Goal: Transaction & Acquisition: Purchase product/service

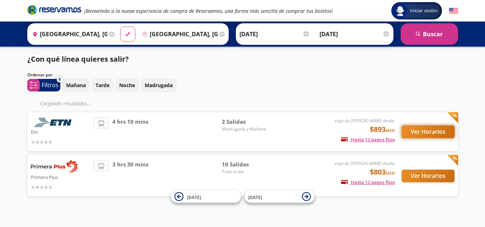
click at [412, 131] on button "Ver Horarios" at bounding box center [428, 132] width 53 height 13
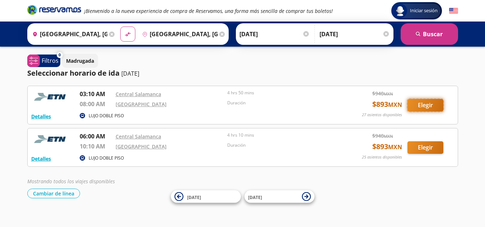
click at [435, 104] on button "Elegir" at bounding box center [425, 105] width 36 height 13
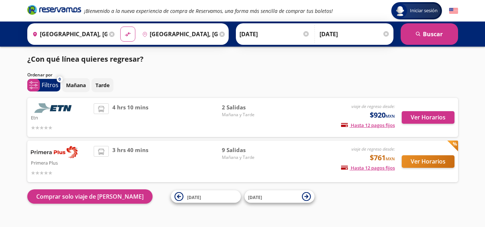
click at [377, 177] on div "viaje de regreso desde: $761 MXN Hasta 12 pagos fijos Pagos fijos en compras ma…" at bounding box center [335, 161] width 119 height 31
click at [426, 120] on button "Ver Horarios" at bounding box center [428, 117] width 53 height 13
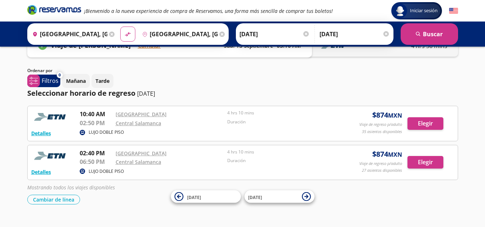
scroll to position [36, 0]
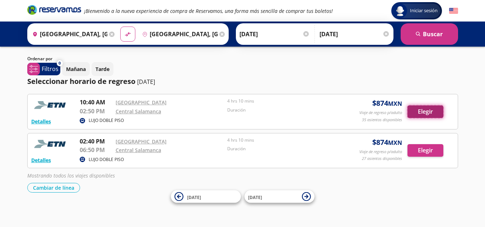
click at [435, 111] on button "Elegir" at bounding box center [425, 112] width 36 height 13
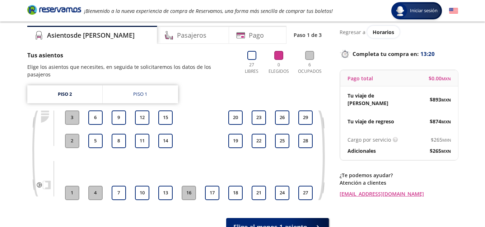
scroll to position [36, 0]
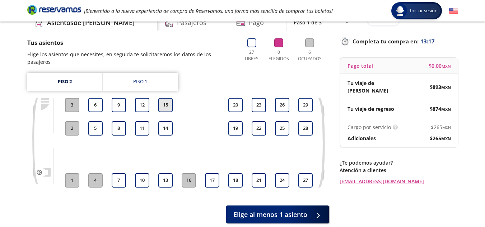
click at [169, 98] on button "15" at bounding box center [165, 105] width 14 height 14
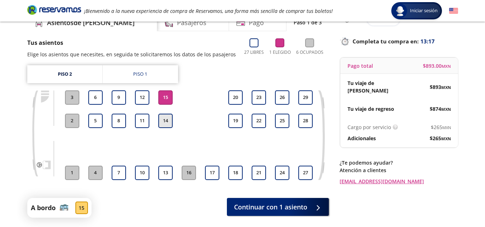
click at [169, 119] on button "14" at bounding box center [165, 121] width 14 height 14
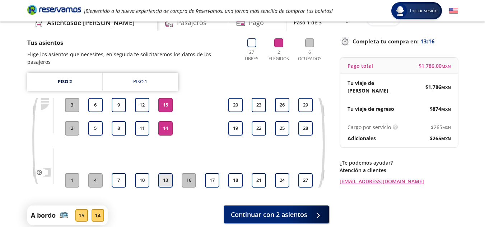
click at [169, 173] on button "13" at bounding box center [165, 180] width 14 height 14
click at [167, 123] on button "14" at bounding box center [165, 128] width 14 height 14
click at [163, 98] on button "15" at bounding box center [165, 105] width 14 height 14
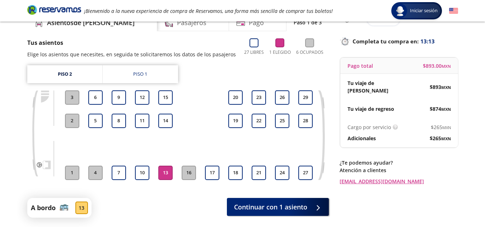
click at [164, 176] on button "13" at bounding box center [165, 173] width 14 height 14
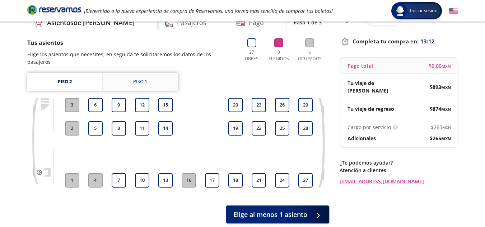
click at [154, 74] on link "Piso 1" at bounding box center [140, 82] width 75 height 18
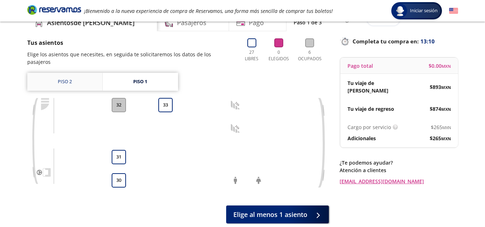
click at [74, 74] on link "Piso 2" at bounding box center [64, 82] width 75 height 18
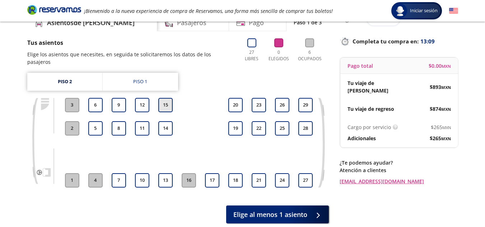
click at [171, 98] on button "15" at bounding box center [165, 105] width 14 height 14
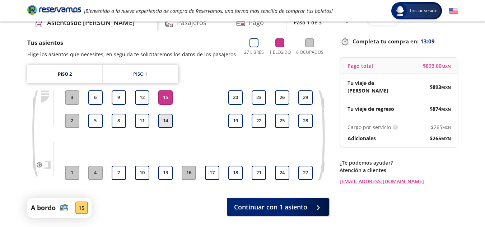
click at [168, 121] on button "14" at bounding box center [165, 121] width 14 height 14
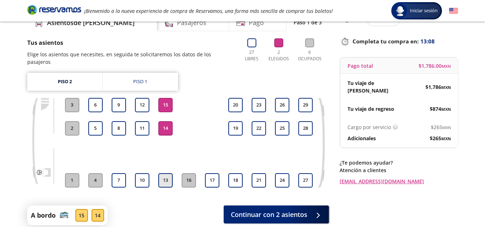
click at [167, 173] on button "13" at bounding box center [165, 180] width 14 height 14
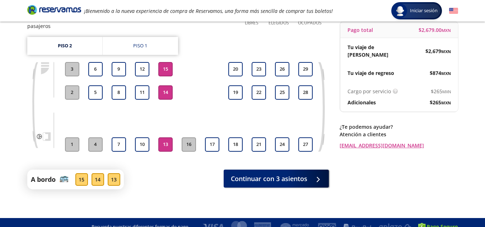
scroll to position [36, 0]
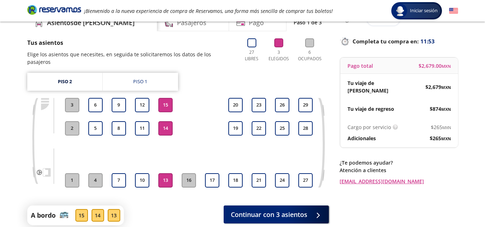
drag, startPoint x: 194, startPoint y: 74, endPoint x: 202, endPoint y: 66, distance: 11.2
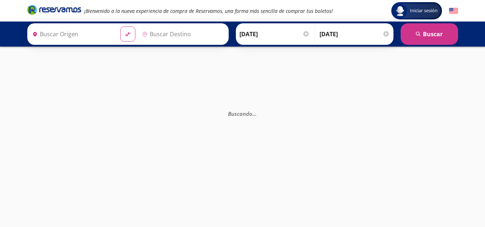
type input "[GEOGRAPHIC_DATA], [GEOGRAPHIC_DATA]"
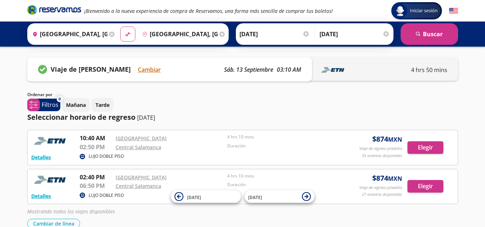
scroll to position [36, 0]
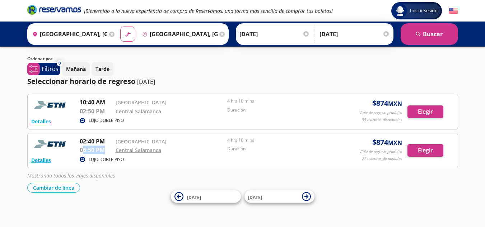
drag, startPoint x: 99, startPoint y: 151, endPoint x: 83, endPoint y: 150, distance: 16.5
click at [83, 150] on p "06:50 PM" at bounding box center [96, 150] width 32 height 9
drag, startPoint x: 107, startPoint y: 139, endPoint x: 79, endPoint y: 136, distance: 27.4
click at [79, 136] on div "Detalles LUJO DOBLE PISO 02:40 PM [GEOGRAPHIC_DATA] 06:50 PM Central Salamanca …" at bounding box center [242, 151] width 431 height 36
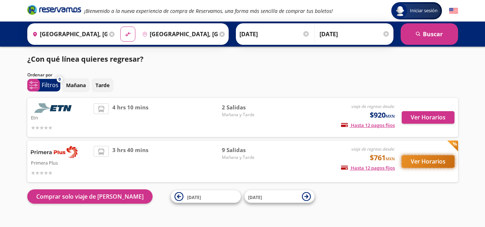
click at [409, 158] on button "Ver Horarios" at bounding box center [428, 161] width 53 height 13
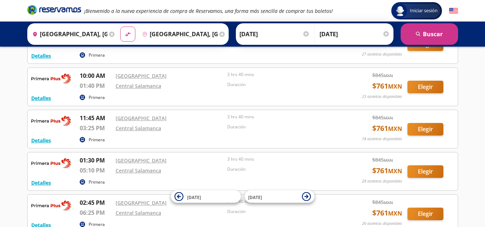
scroll to position [161, 0]
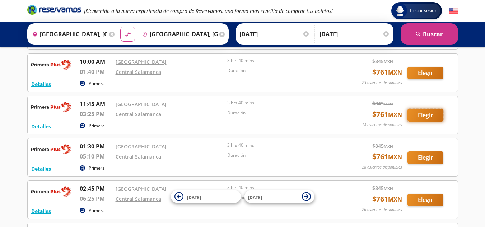
click at [419, 114] on button "Elegir" at bounding box center [425, 115] width 36 height 13
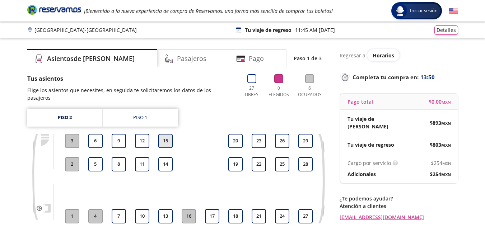
click at [162, 134] on button "15" at bounding box center [165, 141] width 14 height 14
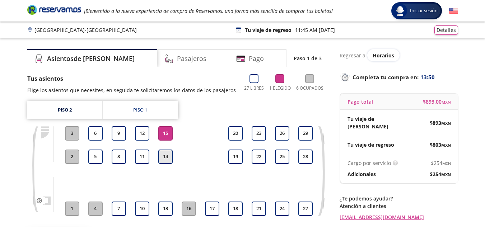
click at [160, 155] on button "14" at bounding box center [165, 157] width 14 height 14
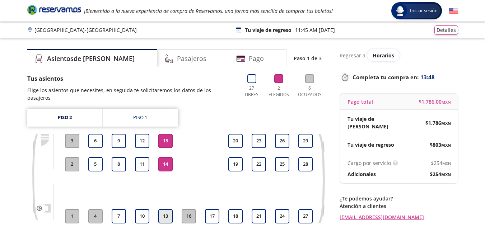
click at [163, 209] on button "13" at bounding box center [165, 216] width 14 height 14
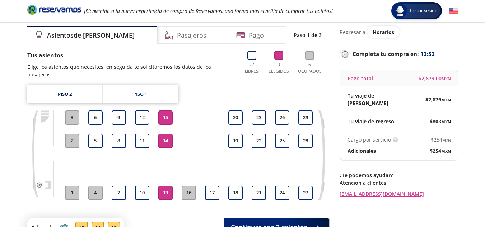
scroll to position [36, 0]
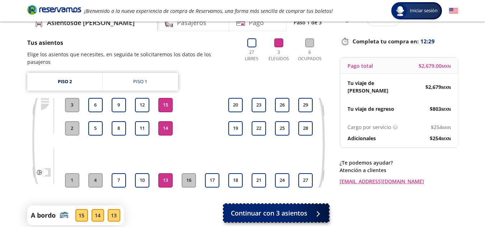
click at [253, 212] on button "Continuar con 3 asientos" at bounding box center [276, 213] width 105 height 18
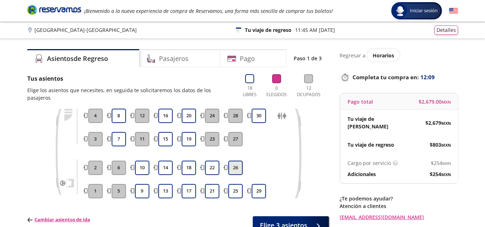
click at [236, 161] on button "26" at bounding box center [235, 168] width 14 height 14
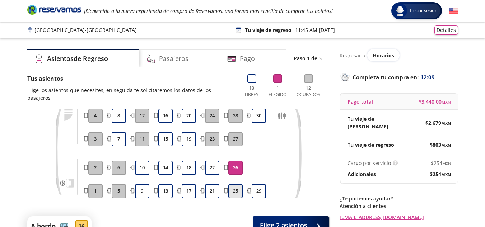
click at [236, 188] on button "25" at bounding box center [235, 191] width 14 height 14
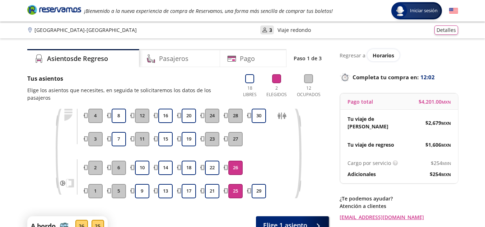
click at [240, 184] on button "25" at bounding box center [235, 191] width 14 height 14
click at [241, 163] on button "26" at bounding box center [235, 168] width 14 height 14
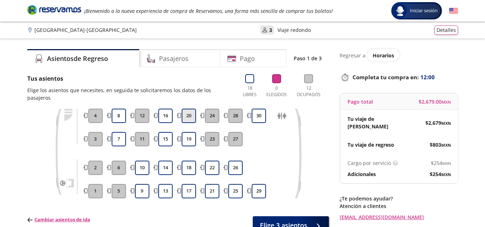
click at [187, 109] on button "20" at bounding box center [189, 116] width 14 height 14
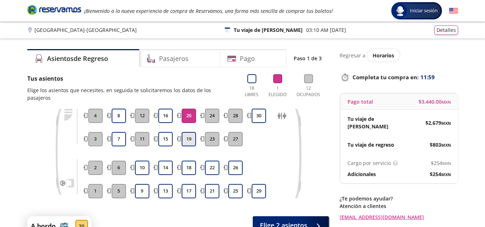
click at [189, 138] on button "19" at bounding box center [189, 139] width 14 height 14
click at [186, 161] on button "18" at bounding box center [189, 168] width 14 height 14
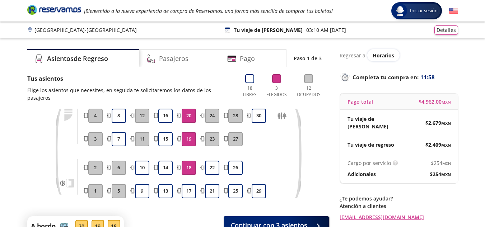
click at [194, 161] on button "18" at bounding box center [189, 168] width 14 height 14
click at [188, 111] on button "20" at bounding box center [189, 116] width 14 height 14
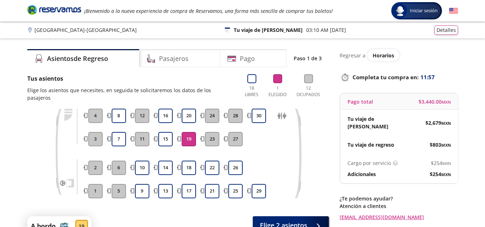
click at [187, 136] on button "19" at bounding box center [189, 139] width 14 height 14
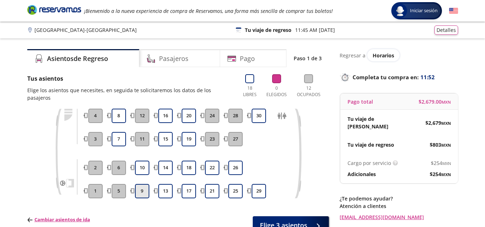
click at [146, 184] on button "9" at bounding box center [142, 191] width 14 height 14
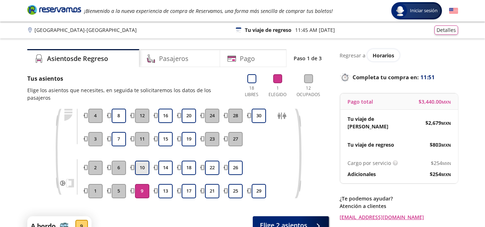
click at [145, 161] on button "10" at bounding box center [142, 168] width 14 height 14
click at [166, 184] on button "13" at bounding box center [165, 191] width 14 height 14
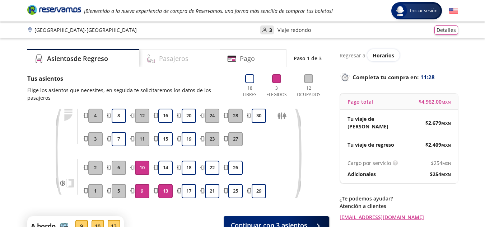
click at [178, 57] on h4 "Pasajeros" at bounding box center [173, 59] width 29 height 10
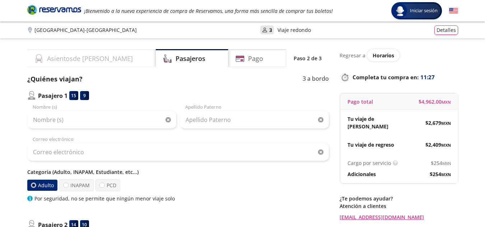
click at [74, 52] on div "Asientos de [PERSON_NAME]" at bounding box center [91, 58] width 129 height 18
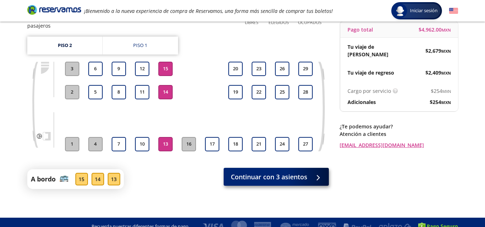
scroll to position [73, 0]
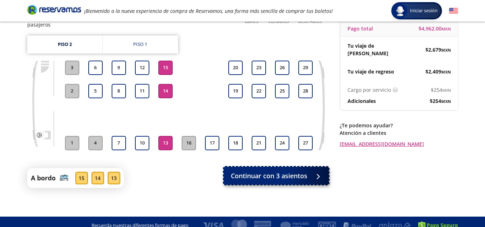
click at [256, 171] on span "Continuar con 3 asientos" at bounding box center [269, 176] width 76 height 10
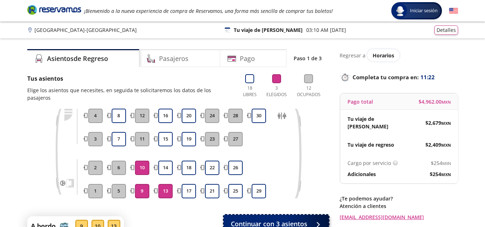
click at [268, 219] on span "Continuar con 3 asientos" at bounding box center [269, 224] width 76 height 10
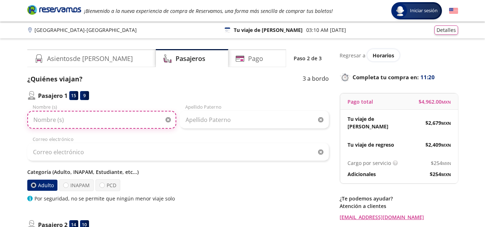
click at [101, 122] on input "Nombre (s)" at bounding box center [101, 120] width 149 height 18
type input "[PERSON_NAME]"
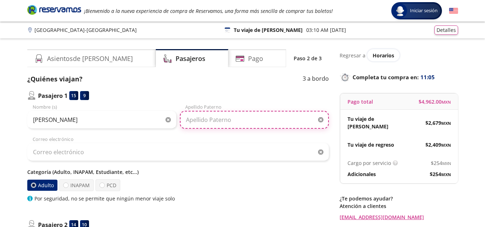
click at [203, 120] on input "Apellido Paterno" at bounding box center [254, 120] width 149 height 18
type input "[PERSON_NAME]"
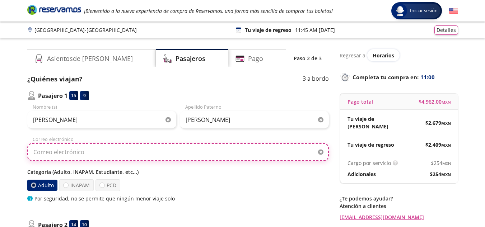
click at [90, 153] on input "Correo electrónico" at bounding box center [178, 152] width 302 height 18
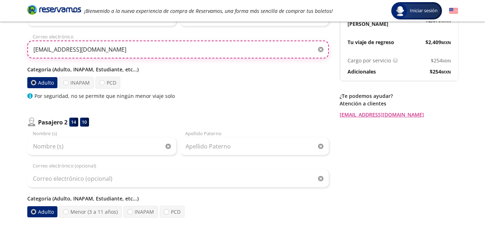
scroll to position [144, 0]
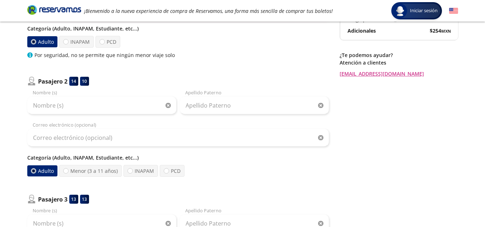
type input "[EMAIL_ADDRESS][DOMAIN_NAME]"
click at [97, 111] on input "Nombre (s)" at bounding box center [101, 106] width 149 height 18
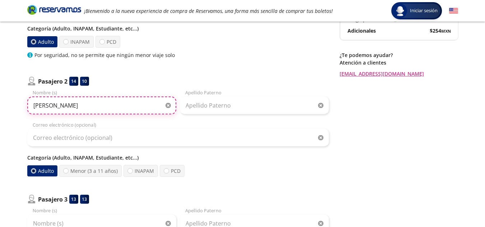
type input "[PERSON_NAME]"
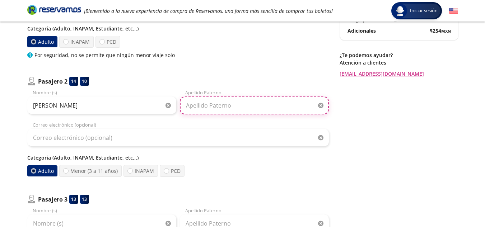
click at [211, 107] on input "Apellido Paterno" at bounding box center [254, 106] width 149 height 18
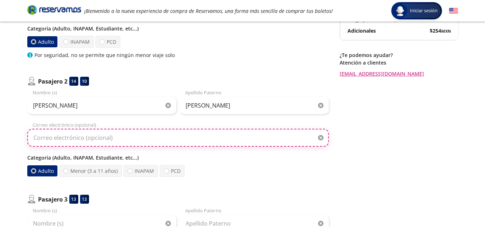
click at [190, 136] on input "Correo electrónico (opcional)" at bounding box center [178, 138] width 302 height 18
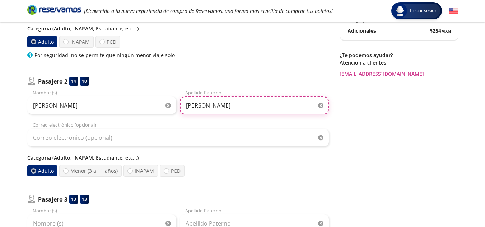
click at [194, 106] on input "[PERSON_NAME]" at bounding box center [254, 106] width 149 height 18
click at [213, 106] on input "[PERSON_NAME]" at bounding box center [254, 106] width 149 height 18
type input "[PERSON_NAME]"
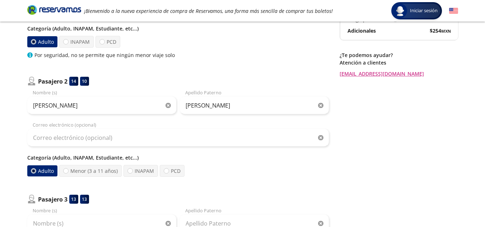
click at [216, 128] on div "Correo electrónico (opcional)" at bounding box center [178, 134] width 302 height 25
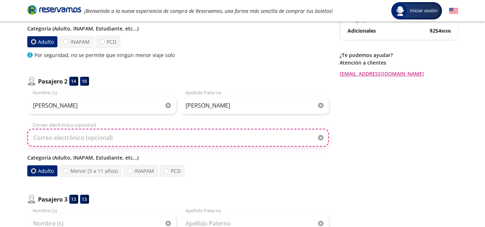
click at [211, 131] on input "Correo electrónico (opcional)" at bounding box center [178, 138] width 302 height 18
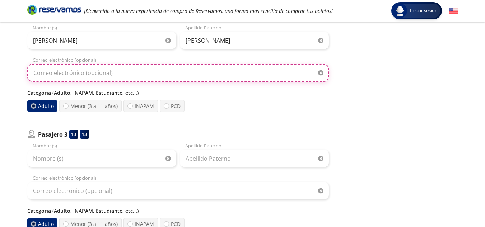
scroll to position [215, 0]
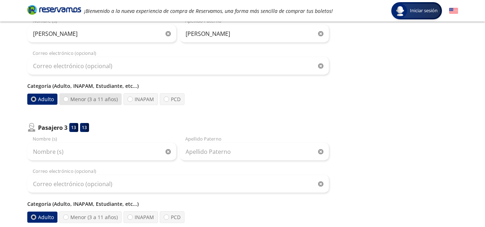
click at [100, 103] on label "Menor (3 a 11 años)" at bounding box center [90, 99] width 62 height 12
click at [68, 102] on input "Menor (3 a 11 años)" at bounding box center [66, 99] width 5 height 5
radio input "true"
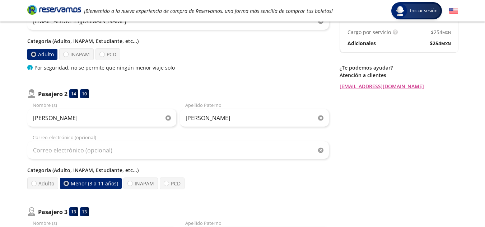
scroll to position [144, 0]
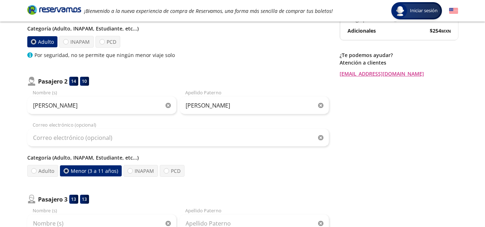
click at [50, 164] on div "Categoría (Adulto, INAPAM, Estudiante, etc...) Adulto Menor (3 a 11 años) INAPA…" at bounding box center [178, 165] width 302 height 23
click at [52, 175] on label "Adulto" at bounding box center [42, 171] width 32 height 13
click at [36, 174] on input "Adulto" at bounding box center [33, 171] width 5 height 5
radio input "true"
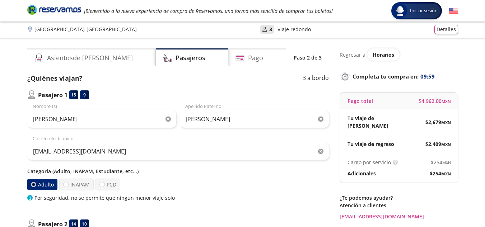
scroll to position [0, 0]
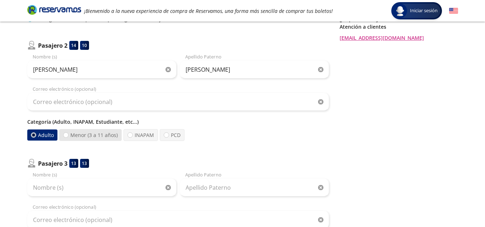
click at [74, 134] on label "Menor (3 a 11 años)" at bounding box center [90, 135] width 64 height 12
click at [68, 134] on input "Menor (3 a 11 años)" at bounding box center [65, 135] width 5 height 5
radio input "true"
radio input "false"
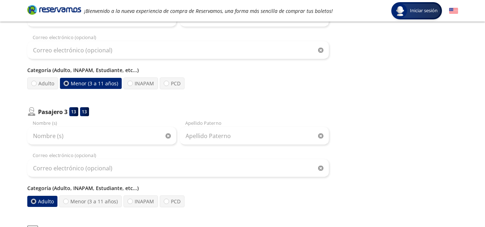
scroll to position [251, 0]
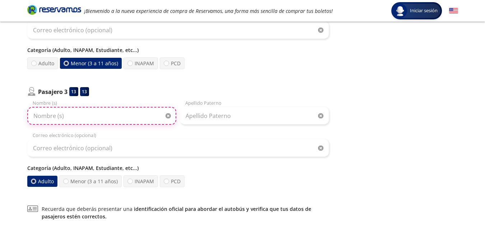
click at [95, 109] on input "Nombre (s)" at bounding box center [101, 116] width 149 height 18
type input "[PERSON_NAME]"
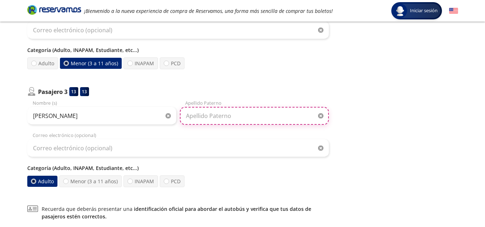
click at [231, 117] on input "Apellido Paterno" at bounding box center [254, 116] width 149 height 18
type input "G"
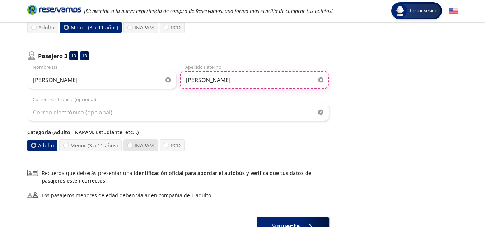
type input "[PERSON_NAME]"
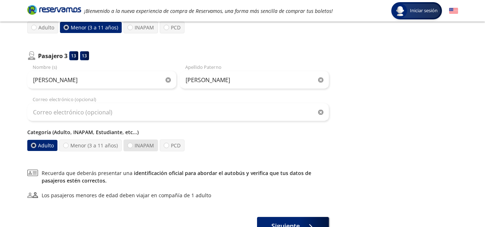
click at [134, 147] on label "INAPAM" at bounding box center [140, 146] width 34 height 12
click at [132, 147] on input "INAPAM" at bounding box center [130, 145] width 5 height 5
radio input "true"
click at [41, 146] on label "Adulto" at bounding box center [42, 146] width 31 height 12
click at [36, 146] on input "Adulto" at bounding box center [33, 145] width 5 height 5
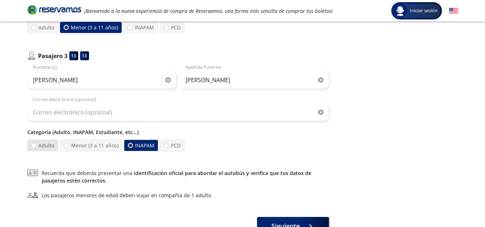
radio input "true"
radio input "false"
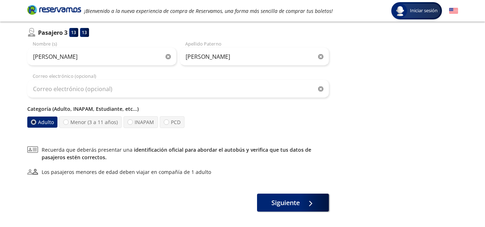
scroll to position [323, 0]
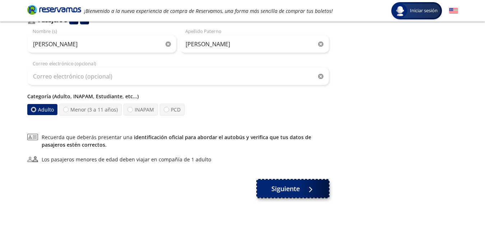
click at [279, 187] on span "Siguiente" at bounding box center [285, 189] width 28 height 10
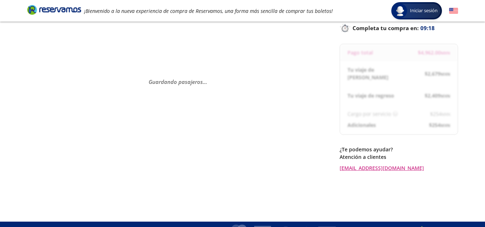
scroll to position [62, 0]
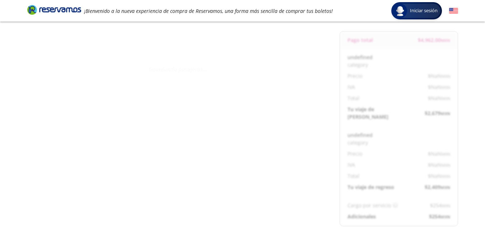
select select "MX"
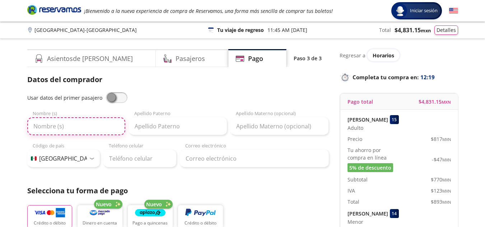
click at [111, 128] on input "Nombre (s)" at bounding box center [76, 126] width 98 height 18
type input "[PERSON_NAME]"
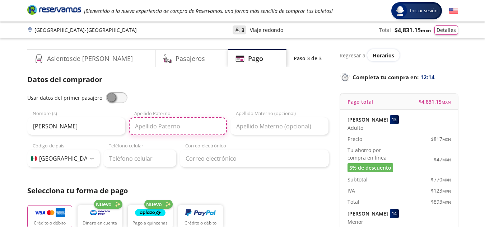
click at [170, 134] on input "Apellido Paterno" at bounding box center [178, 126] width 98 height 18
type input "[PERSON_NAME]"
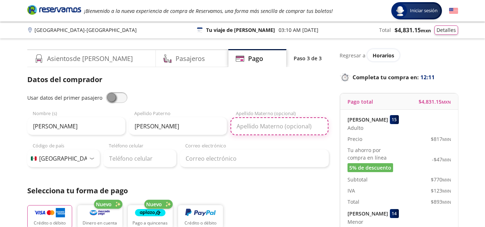
click at [298, 121] on input "Apellido Materno (opcional)" at bounding box center [279, 126] width 98 height 18
type input "[PERSON_NAME]"
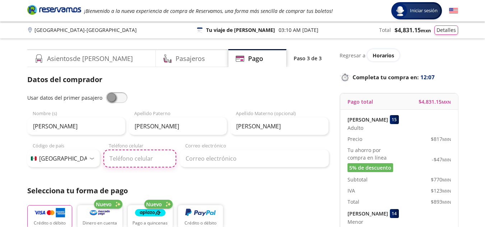
click at [144, 162] on input "Teléfono celular" at bounding box center [139, 159] width 73 height 18
click at [129, 162] on input "464 103 5250" at bounding box center [139, 159] width 73 height 18
click at [131, 159] on input "464 105 2502" at bounding box center [139, 159] width 73 height 18
type input "464 102 5250"
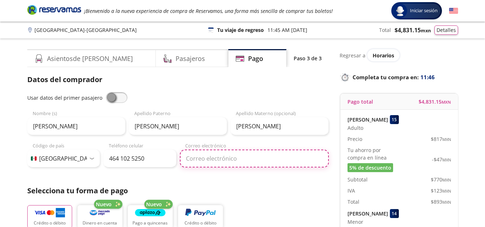
click at [208, 159] on input "Correo electrónico" at bounding box center [254, 159] width 149 height 18
type input "[EMAIL_ADDRESS][DOMAIN_NAME]"
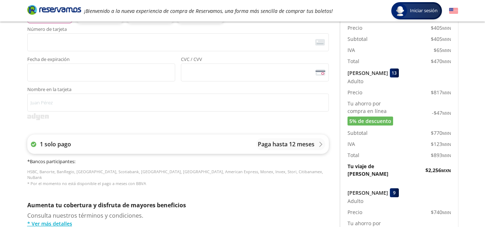
scroll to position [180, 0]
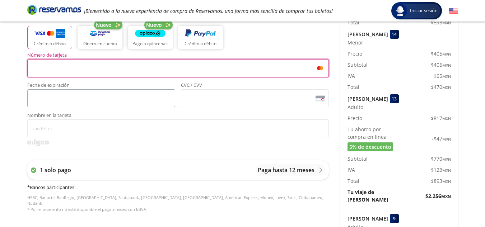
click at [101, 90] on span "<p>Your browser does not support iframes.</p>" at bounding box center [101, 98] width 148 height 18
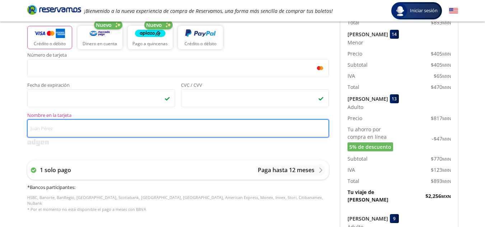
click at [99, 127] on input "Nombre en la tarjeta" at bounding box center [178, 129] width 302 height 18
type input "[PERSON_NAME]"
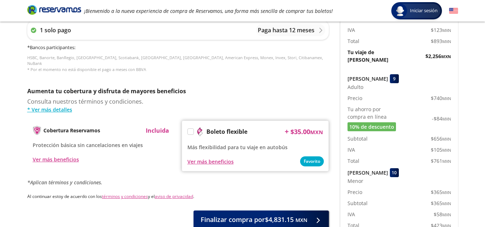
scroll to position [323, 0]
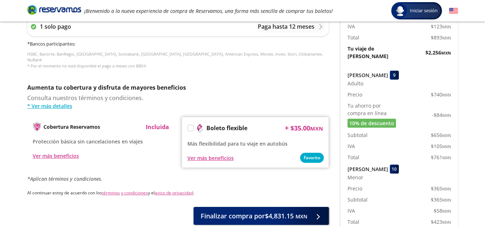
click at [164, 175] on p "*Aplican términos y condiciones." at bounding box center [178, 179] width 302 height 8
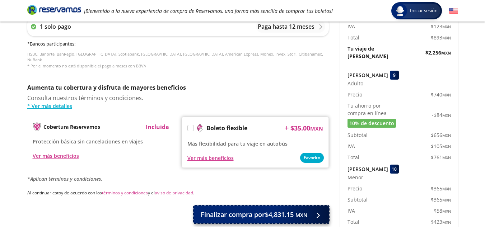
click at [233, 213] on span "Finalizar compra por $4,831.15 MXN" at bounding box center [254, 215] width 107 height 10
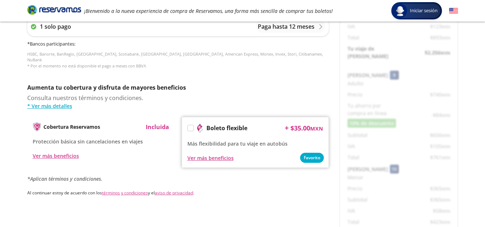
scroll to position [0, 0]
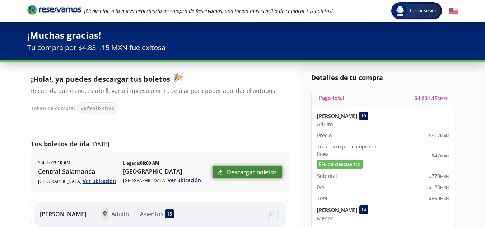
click at [243, 171] on link "Descargar boletos" at bounding box center [248, 172] width 70 height 12
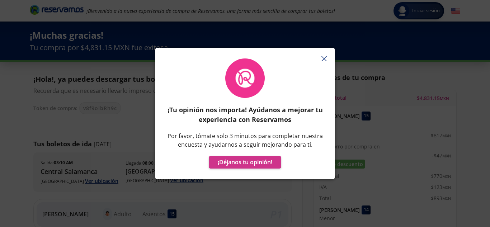
click at [323, 60] on line "button" at bounding box center [324, 58] width 5 height 5
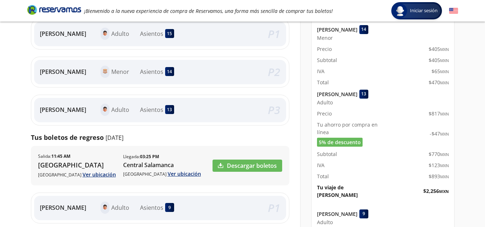
scroll to position [287, 0]
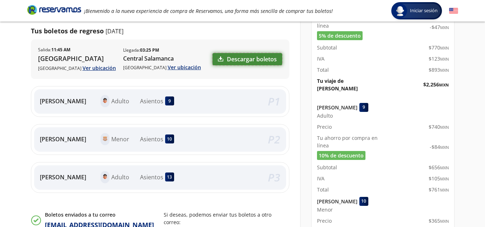
click at [253, 55] on link "Descargar boletos" at bounding box center [248, 59] width 70 height 12
